Goal: Information Seeking & Learning: Check status

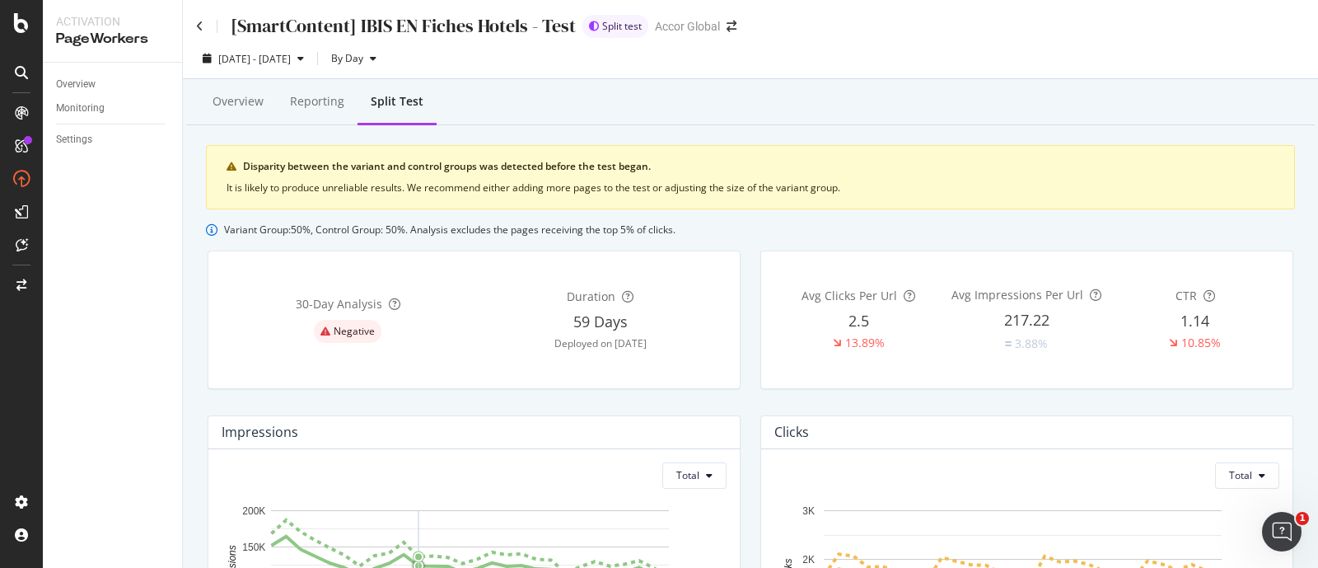
click at [465, 329] on div "30 -Day Analysis Negative" at bounding box center [348, 319] width 253 height 110
click at [432, 160] on div "Disparity between the variant and control groups was detected before the test b…" at bounding box center [758, 166] width 1031 height 15
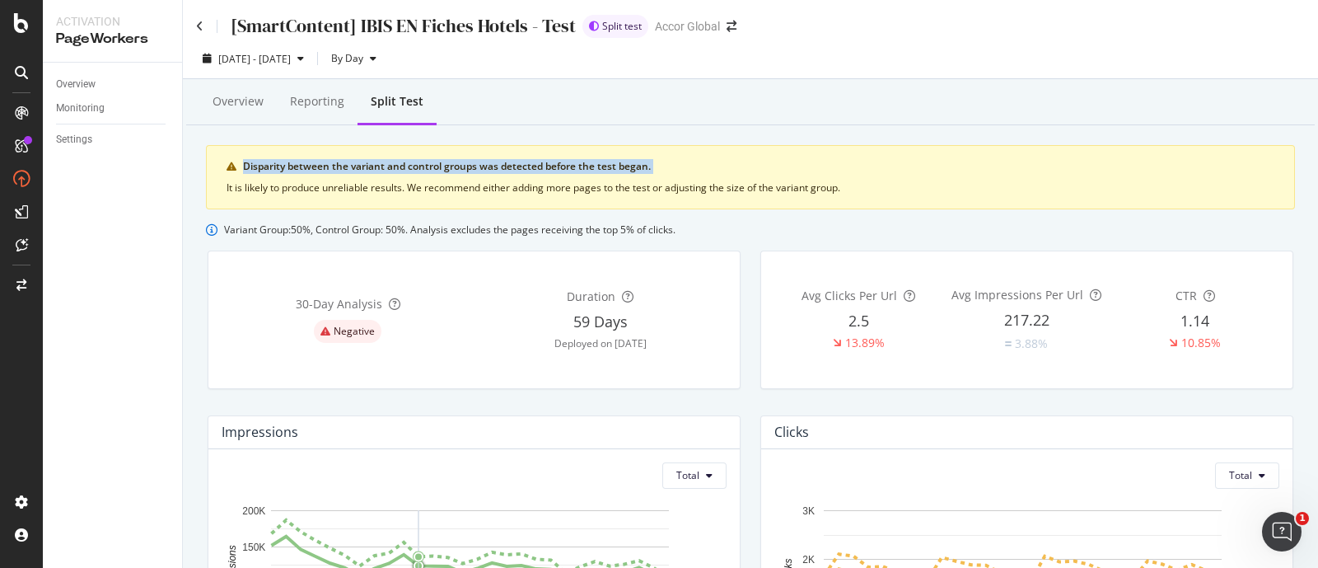
click at [432, 160] on div "Disparity between the variant and control groups was detected before the test b…" at bounding box center [758, 166] width 1031 height 15
click at [428, 160] on div "Disparity between the variant and control groups was detected before the test b…" at bounding box center [758, 166] width 1031 height 15
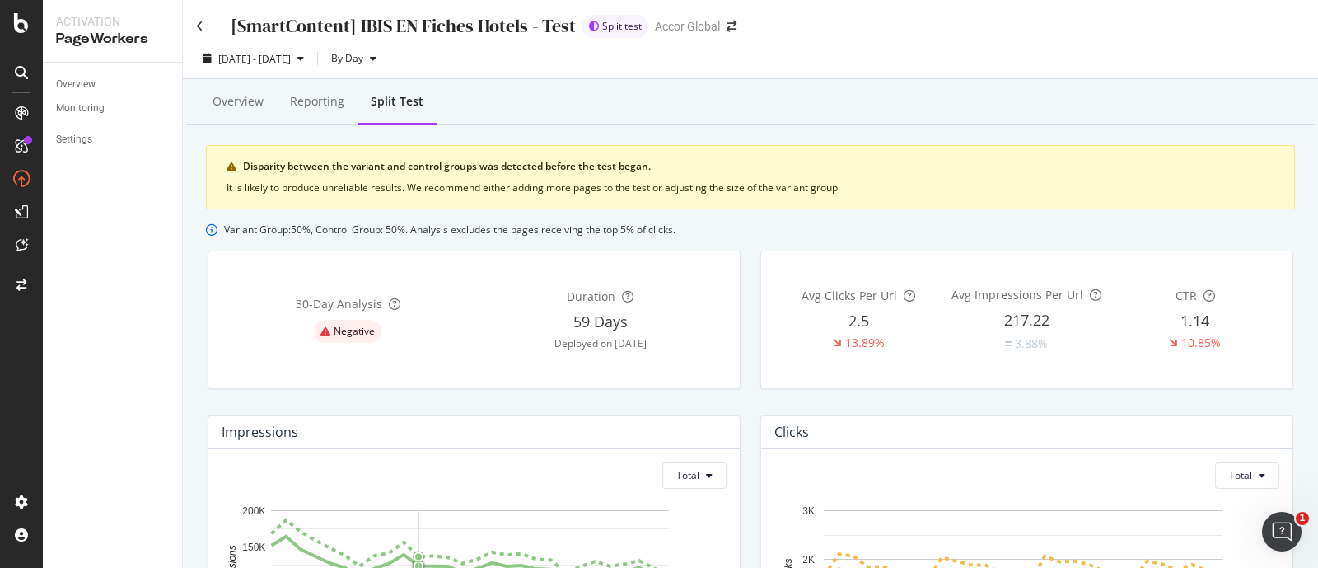
click at [765, 77] on div "[DATE] - [DATE] By Day" at bounding box center [750, 61] width 1135 height 33
